Goal: Find specific page/section: Find specific page/section

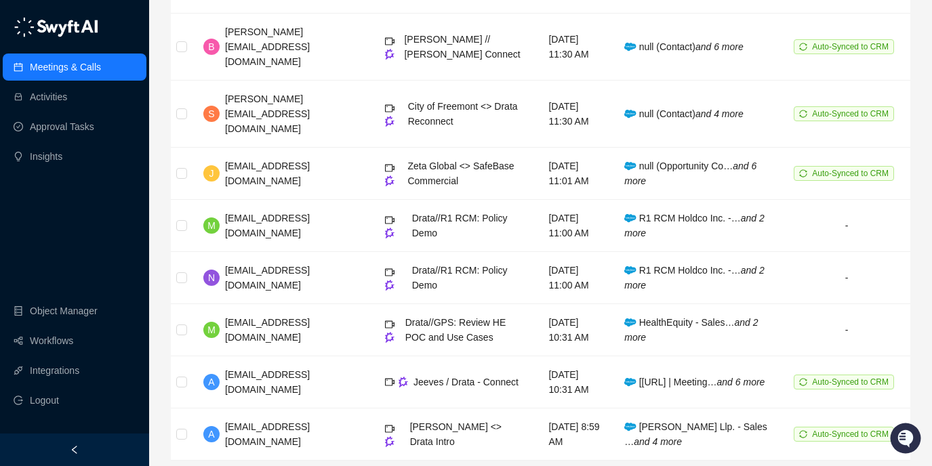
scroll to position [311, 0]
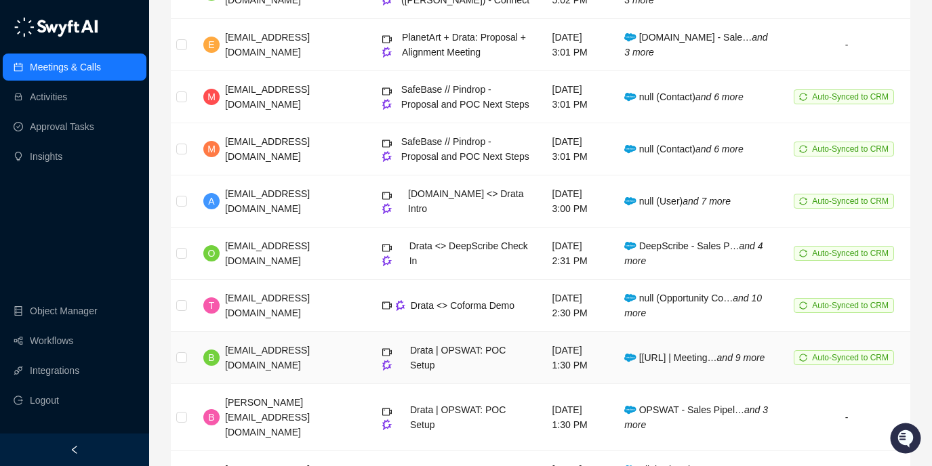
scroll to position [316, 0]
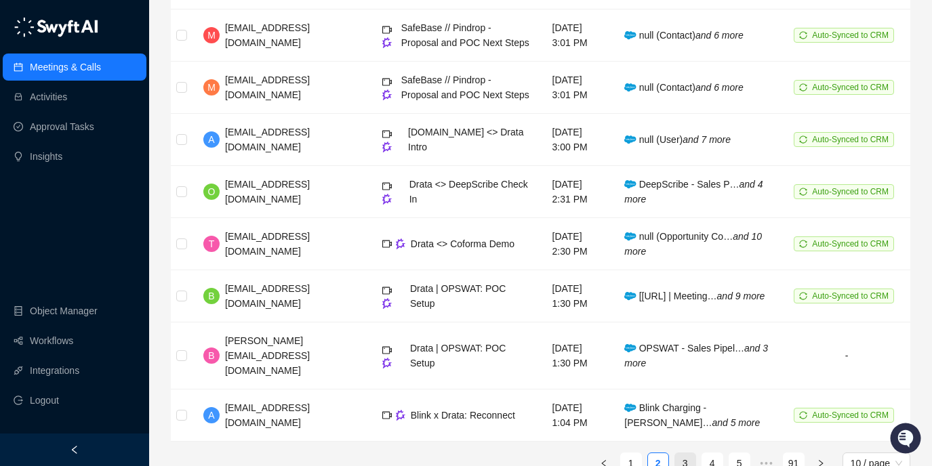
click at [690, 453] on link "3" at bounding box center [685, 463] width 20 height 20
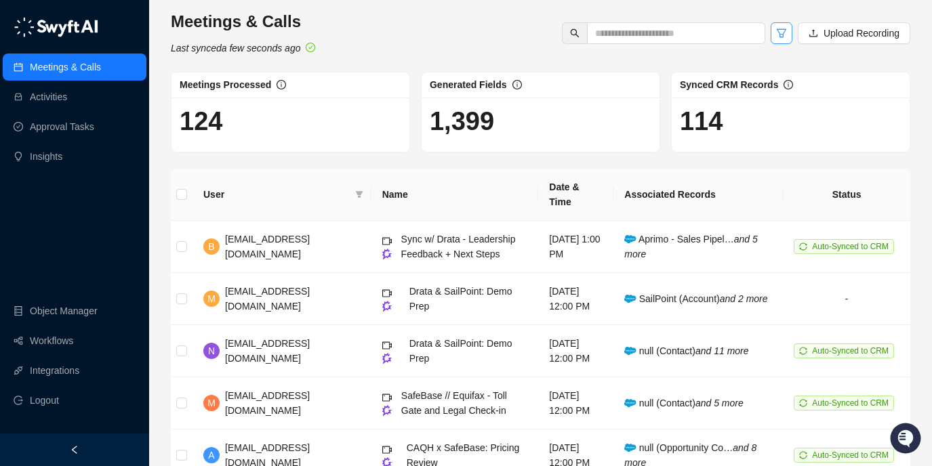
click at [772, 35] on button "button" at bounding box center [781, 33] width 22 height 22
click at [547, 37] on div "Meetings & Calls Last synced a few seconds ago Upload Recording" at bounding box center [540, 33] width 747 height 45
click at [849, 194] on th "Status" at bounding box center [846, 195] width 127 height 52
click at [844, 190] on th "Status" at bounding box center [846, 195] width 127 height 52
click at [458, 247] on td "Sync w/ Drata - Leadership Feedback + Next Steps" at bounding box center [454, 247] width 167 height 52
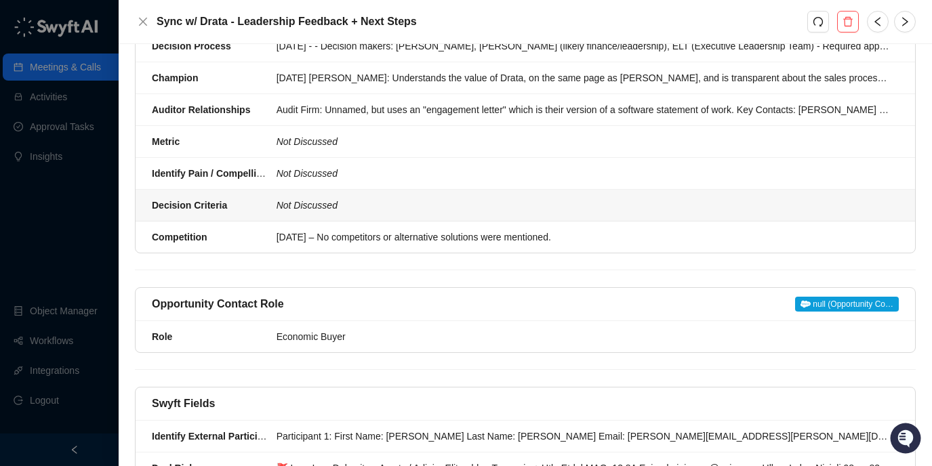
scroll to position [867, 0]
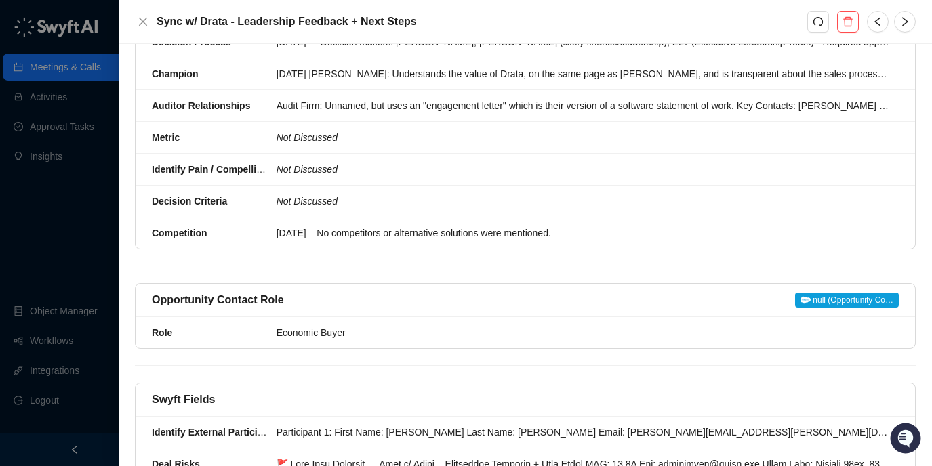
click at [867, 303] on span "null (Opportunity Co…" at bounding box center [847, 300] width 104 height 15
